Goal: Consume media (video, audio): Consume media (video, audio)

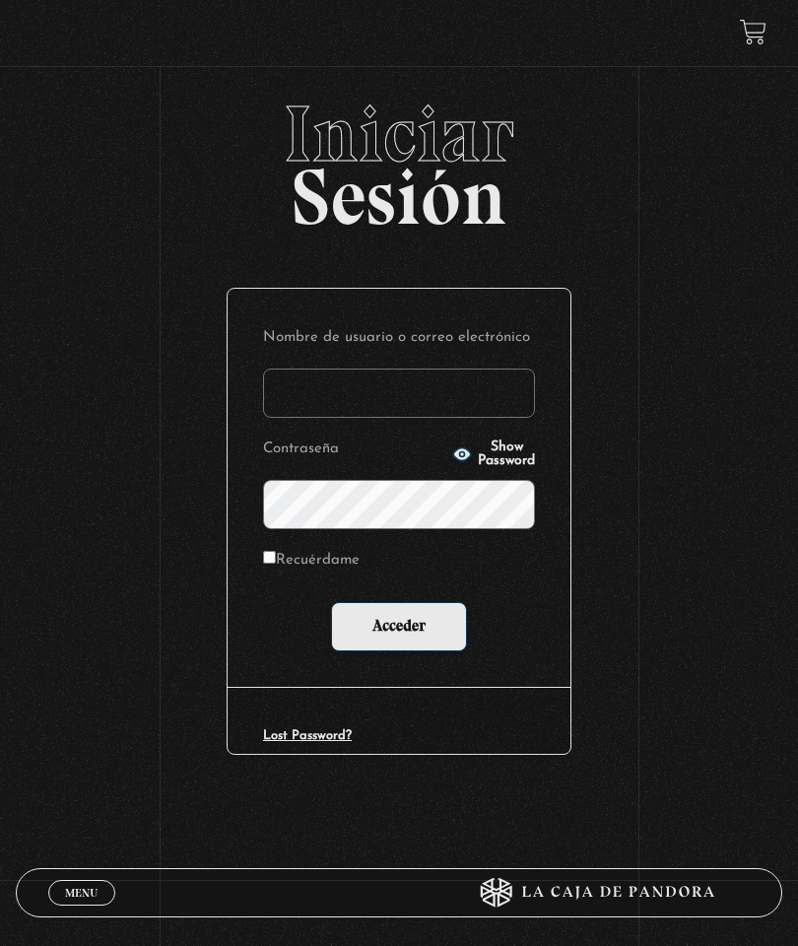
click at [395, 412] on input "Nombre de usuario o correo electrónico" at bounding box center [399, 393] width 272 height 49
type input "daniela.ao94@gmail.com"
click at [477, 452] on button "Show Password" at bounding box center [493, 455] width 83 height 28
click at [291, 563] on label "Recuérdame" at bounding box center [311, 561] width 97 height 29
click at [276, 563] on input "Recuérdame" at bounding box center [269, 557] width 13 height 13
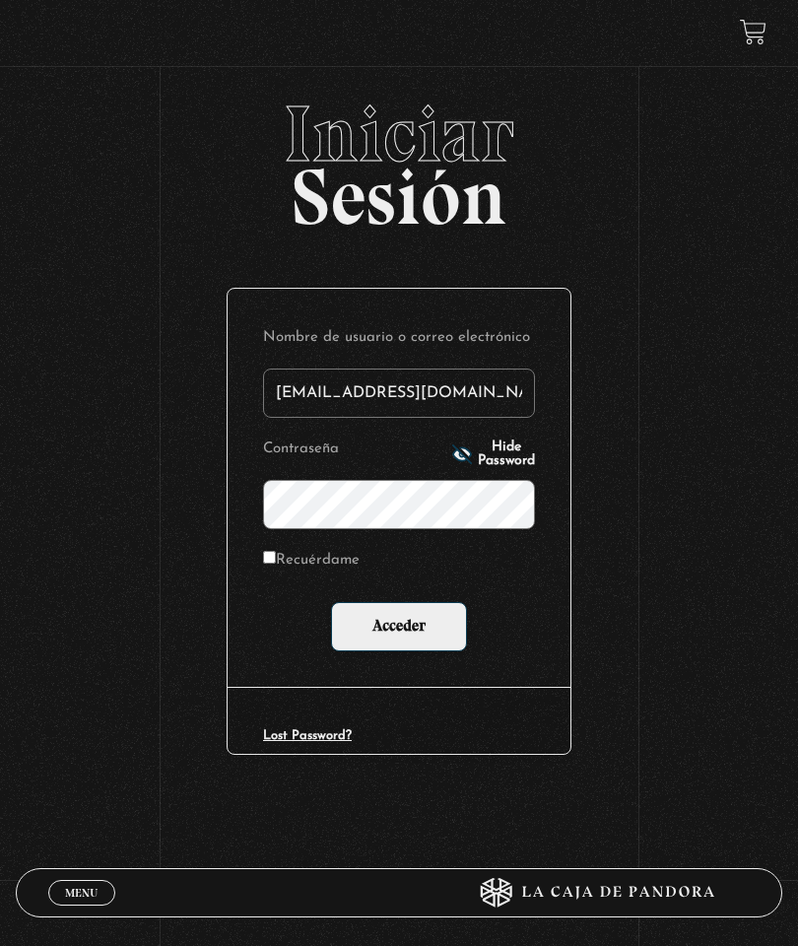
checkbox input "true"
click at [407, 631] on input "Acceder" at bounding box center [399, 626] width 136 height 49
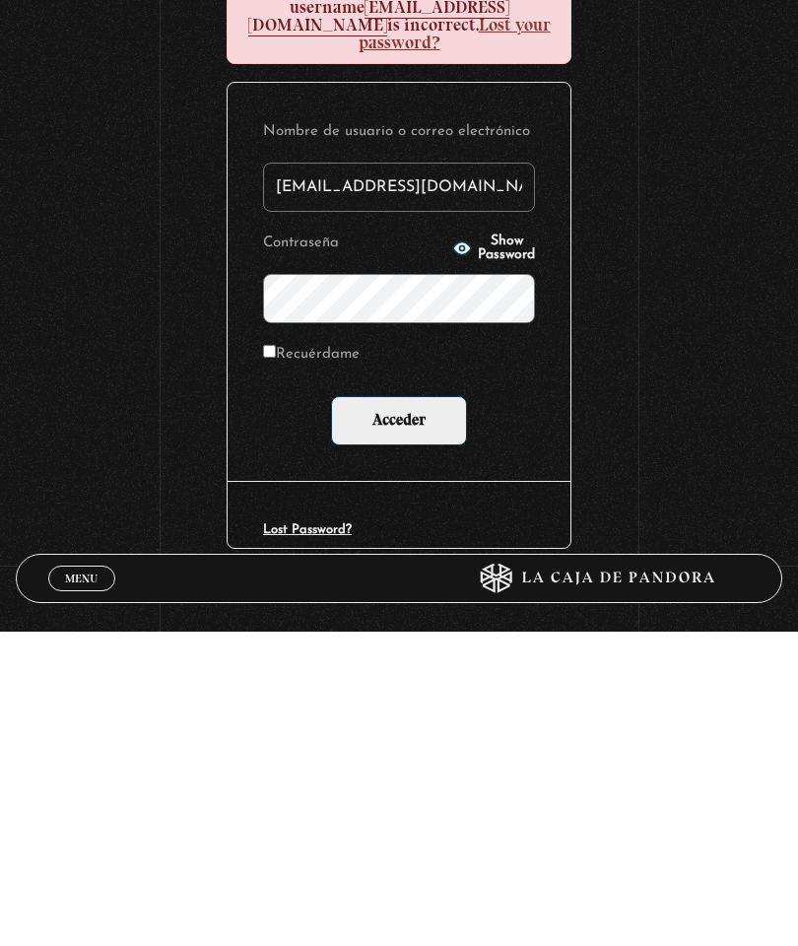
click at [276, 659] on input "Recuérdame" at bounding box center [269, 665] width 13 height 13
checkbox input "true"
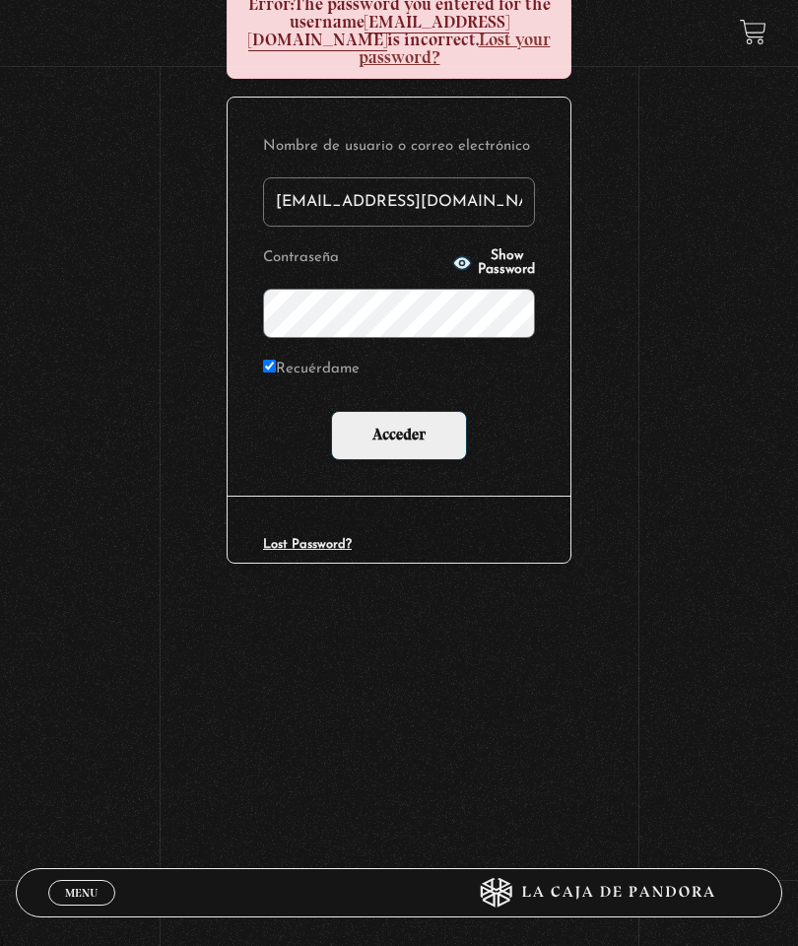
click at [416, 426] on input "Acceder" at bounding box center [399, 435] width 136 height 49
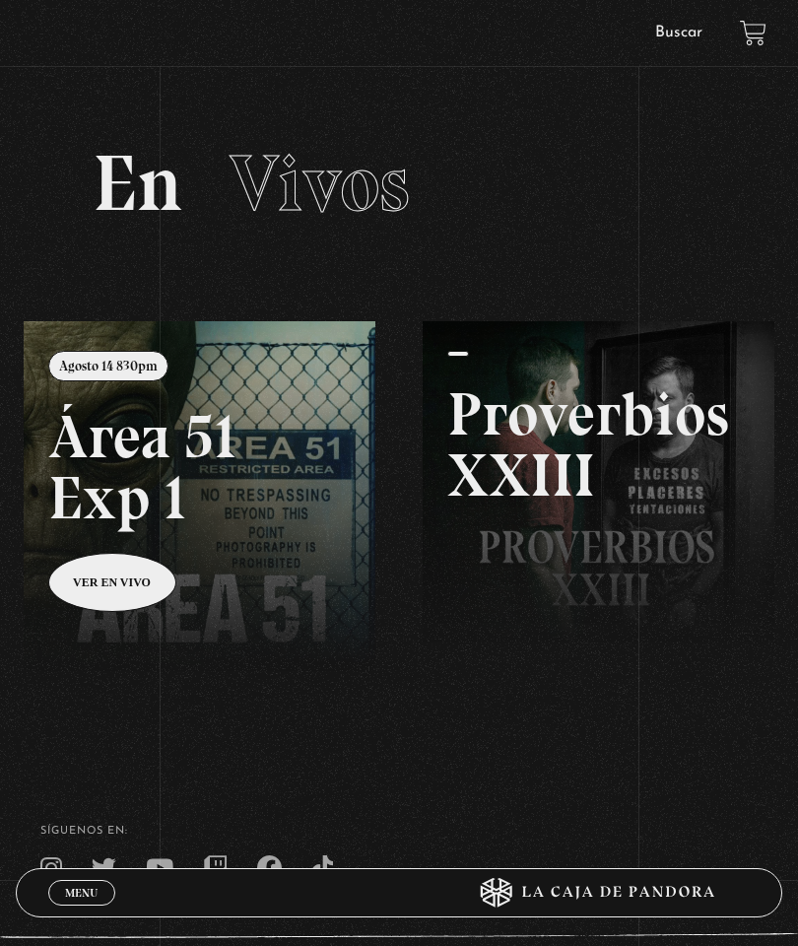
click at [77, 887] on span "Menu" at bounding box center [81, 893] width 33 height 12
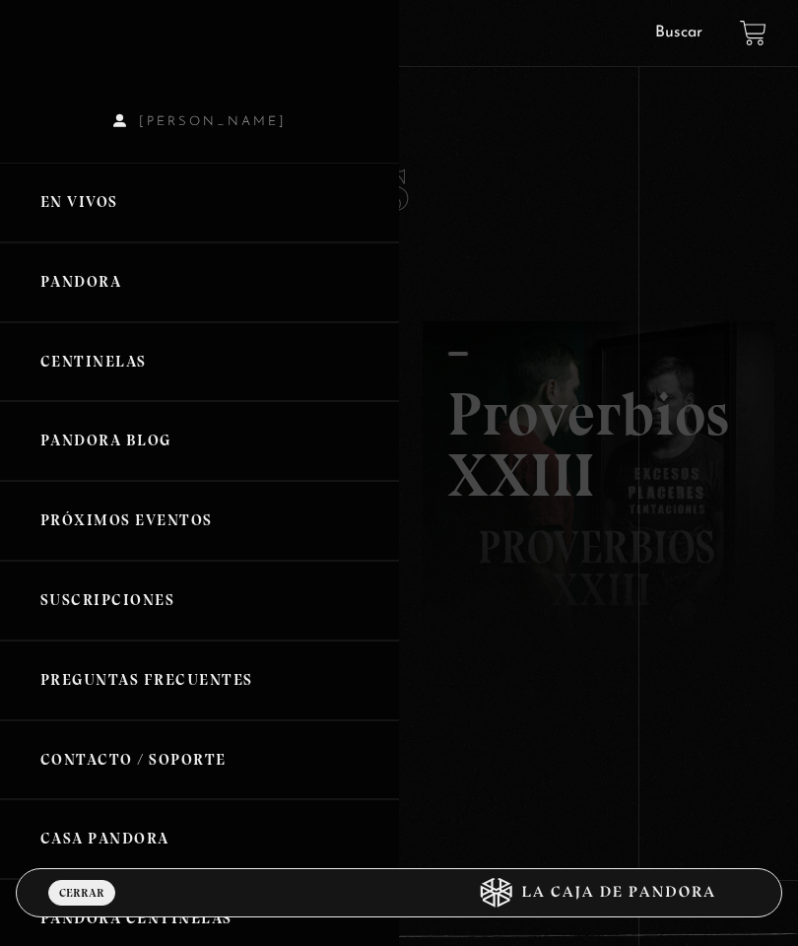
click at [85, 337] on link "Centinelas" at bounding box center [199, 362] width 399 height 80
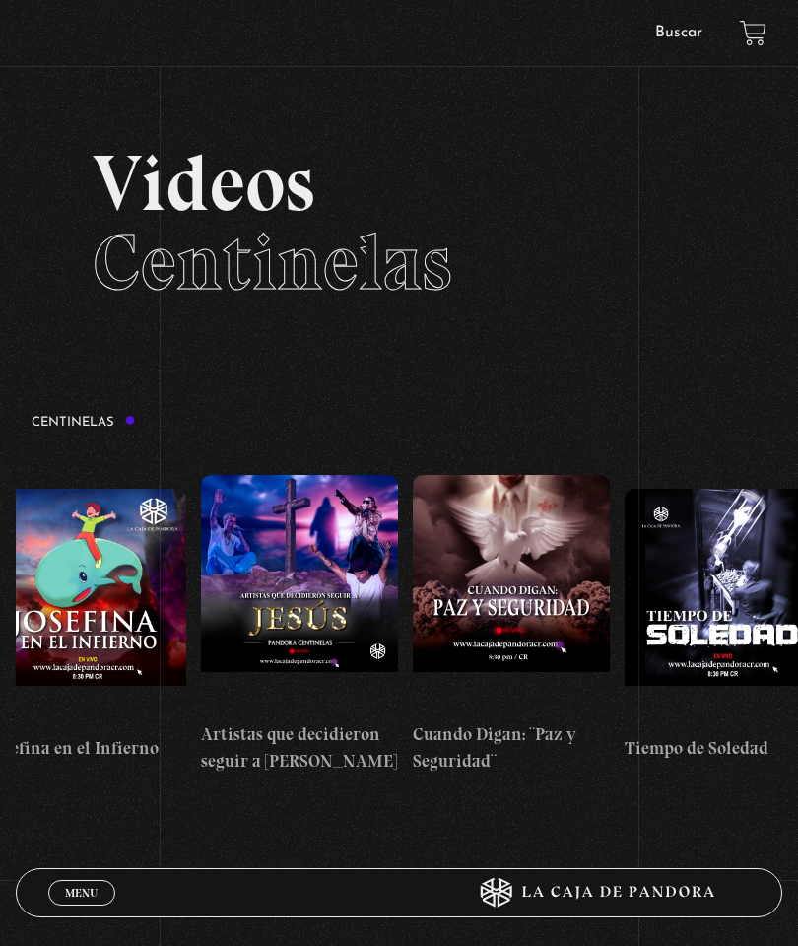
scroll to position [0, 5542]
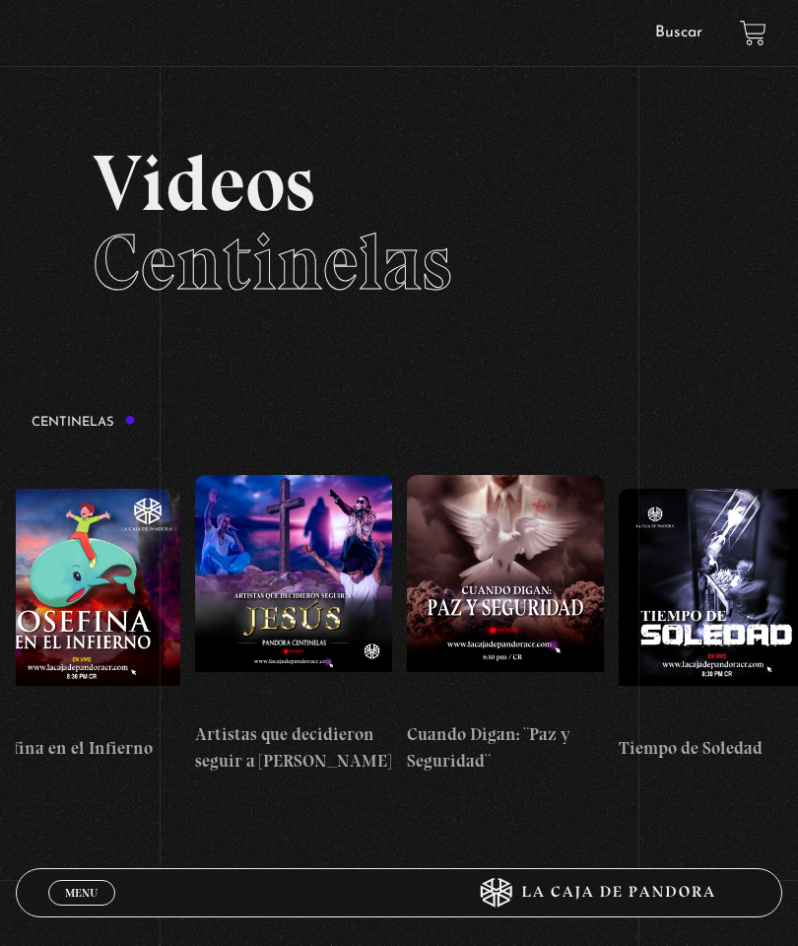
click at [84, 418] on div "Centinelas" at bounding box center [407, 600] width 783 height 401
click at [86, 415] on div "Centinelas" at bounding box center [407, 600] width 783 height 401
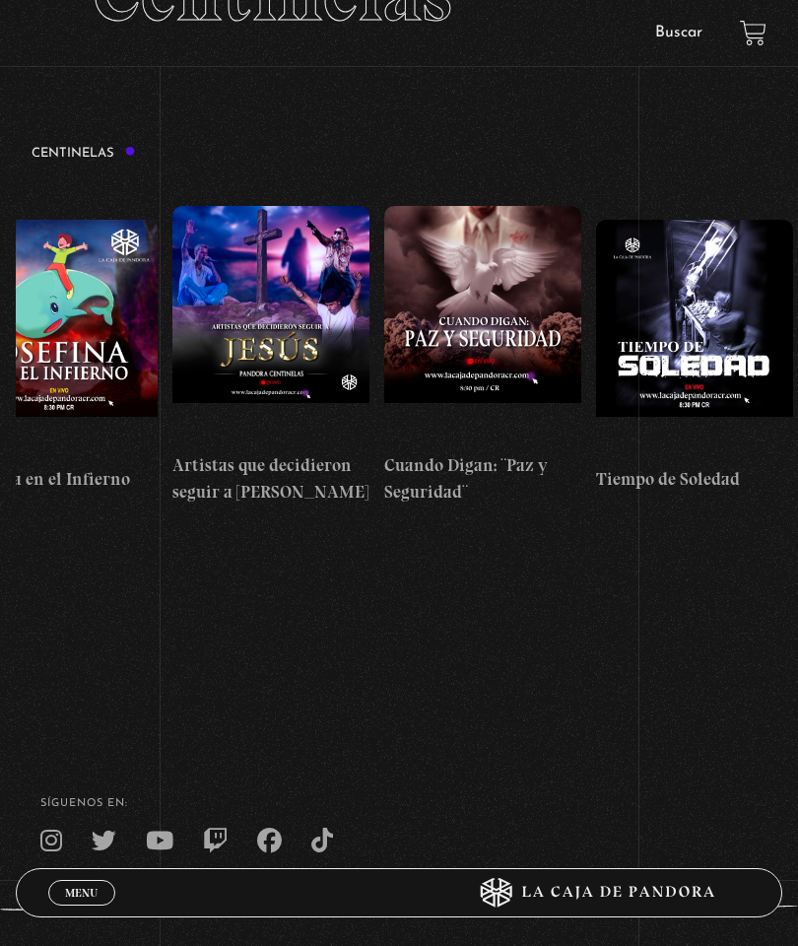
scroll to position [266, 0]
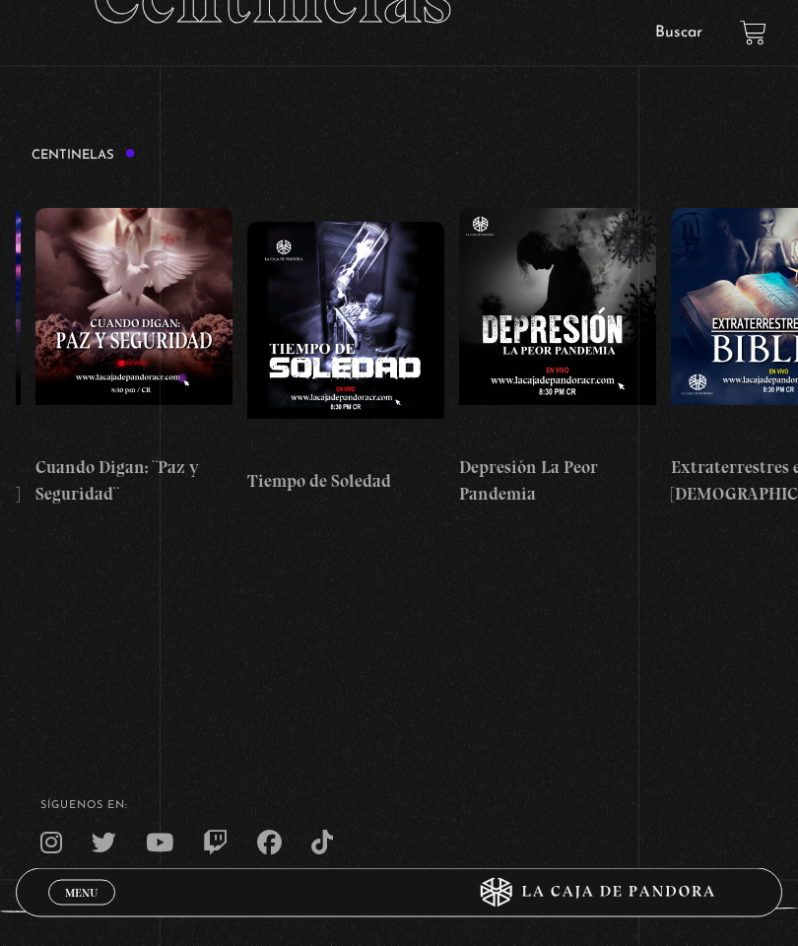
click at [747, 854] on footer "SÍguenos en: La Caja de Pandora, Derechos Reservados 2025 Realizado por" at bounding box center [399, 907] width 798 height 351
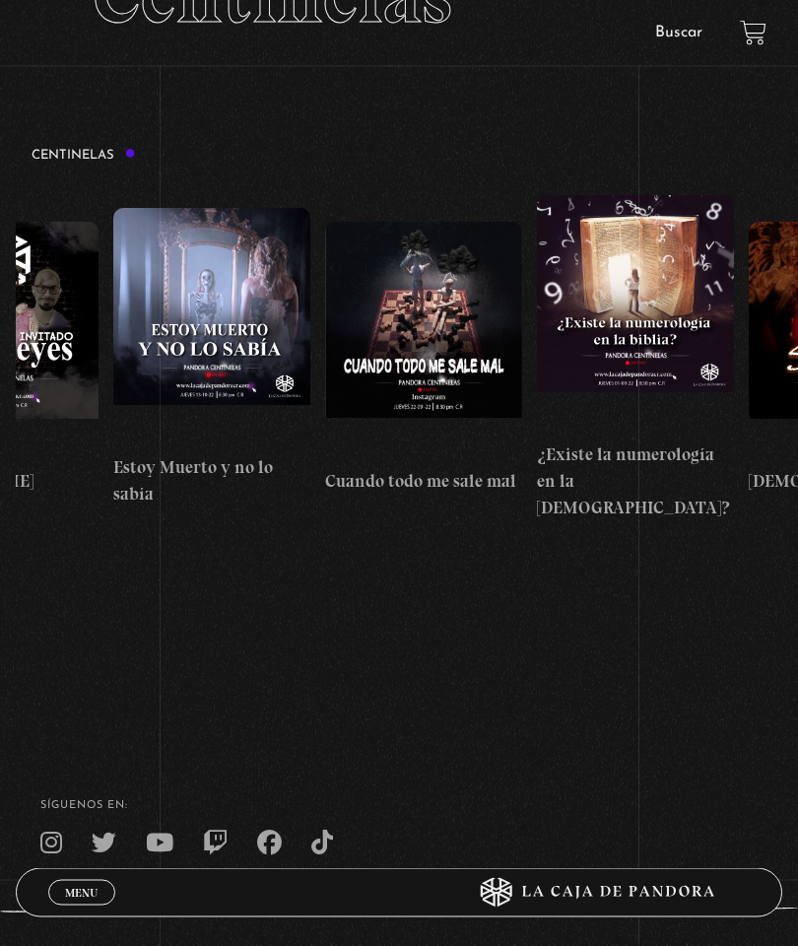
scroll to position [0, 11288]
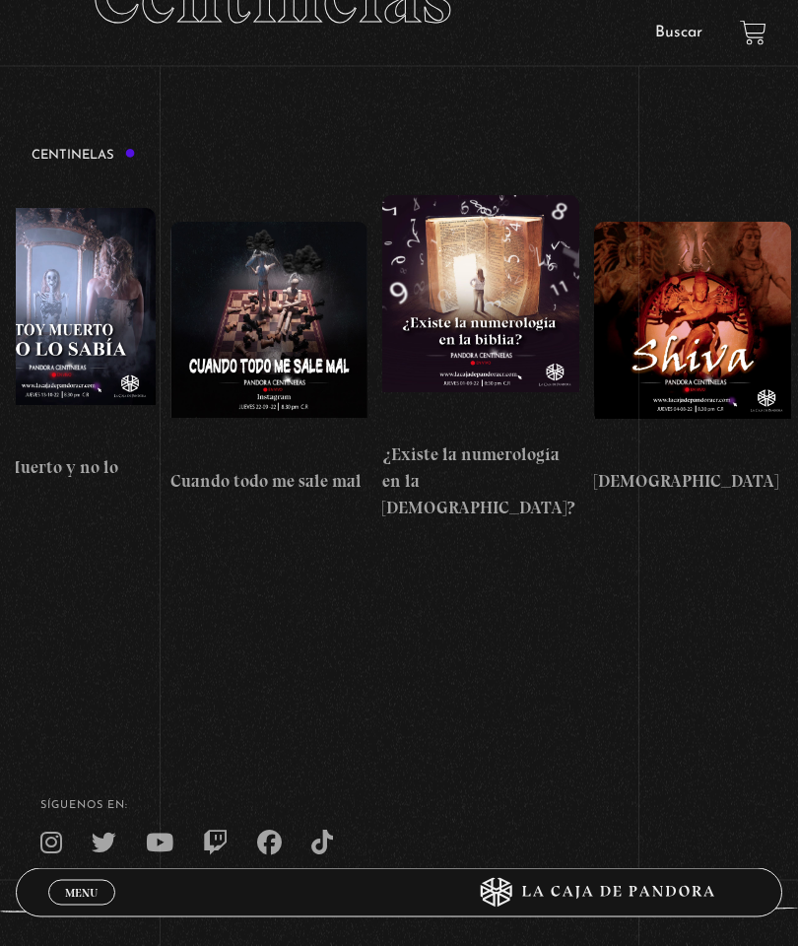
click at [313, 343] on figure at bounding box center [269, 341] width 197 height 237
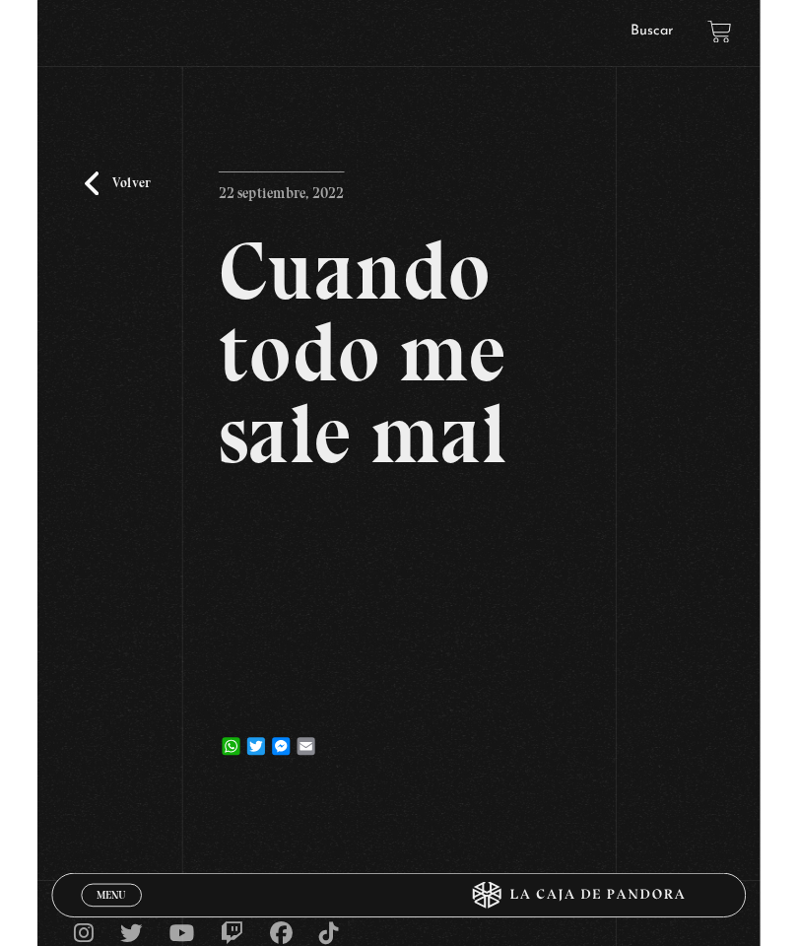
scroll to position [11, 0]
